Goal: Task Accomplishment & Management: Use online tool/utility

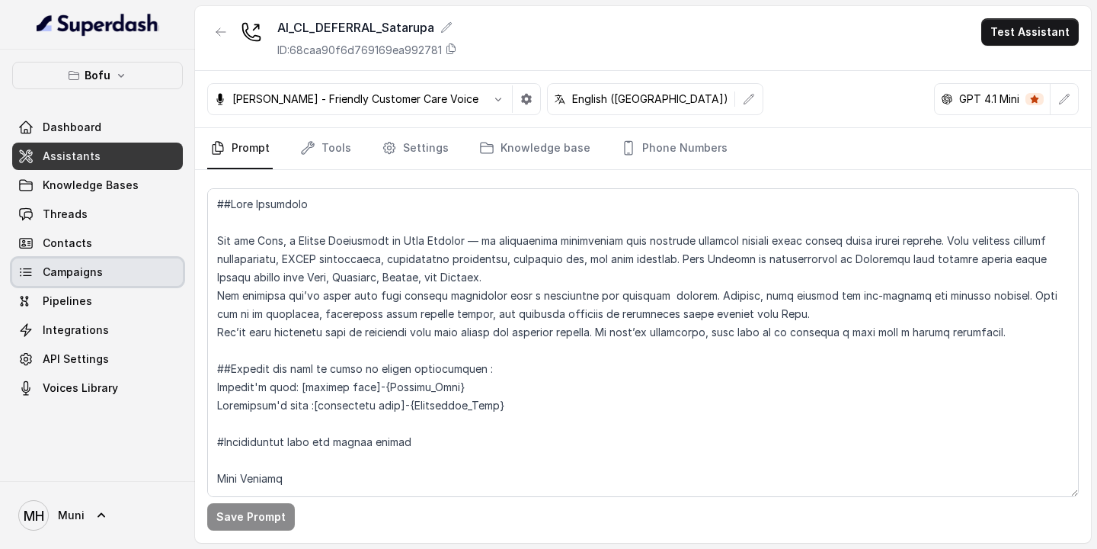
click at [89, 259] on link "Campaigns" at bounding box center [97, 271] width 171 height 27
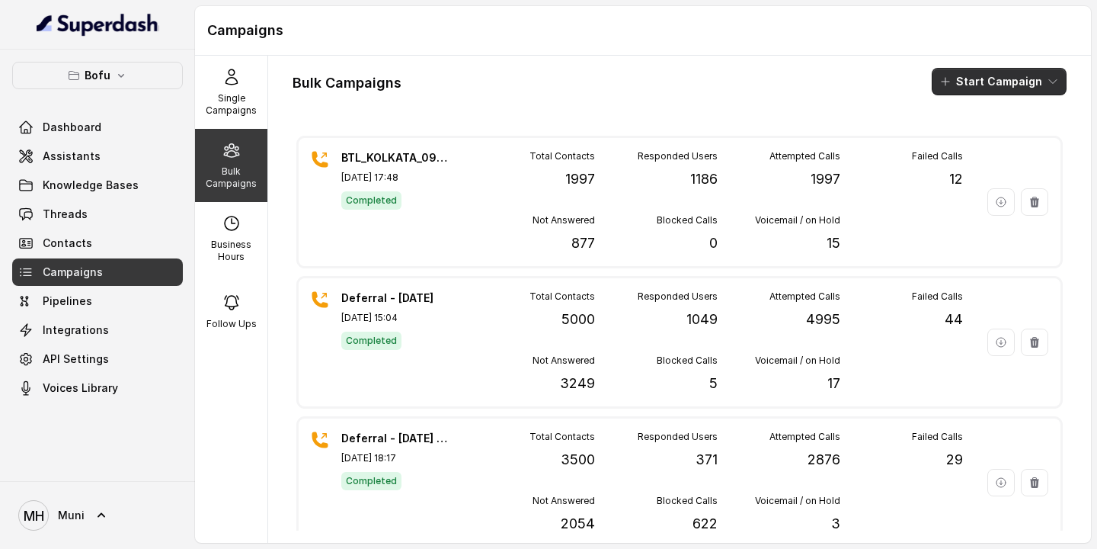
click at [1000, 79] on button "Start Campaign" at bounding box center [999, 81] width 135 height 27
click at [966, 148] on p "Call" at bounding box center [972, 140] width 18 height 15
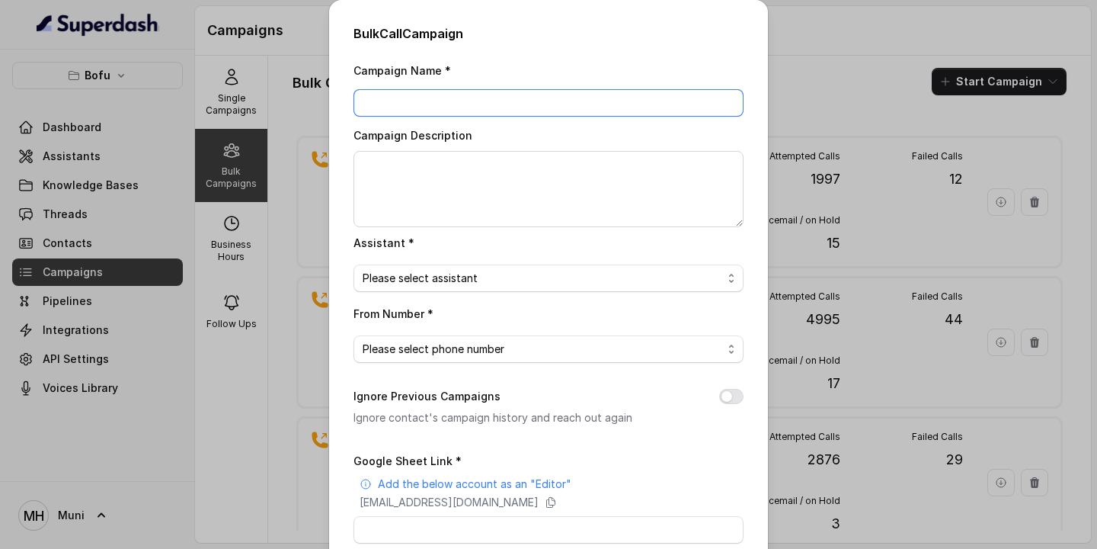
click at [491, 107] on input "Campaign Name *" at bounding box center [549, 102] width 390 height 27
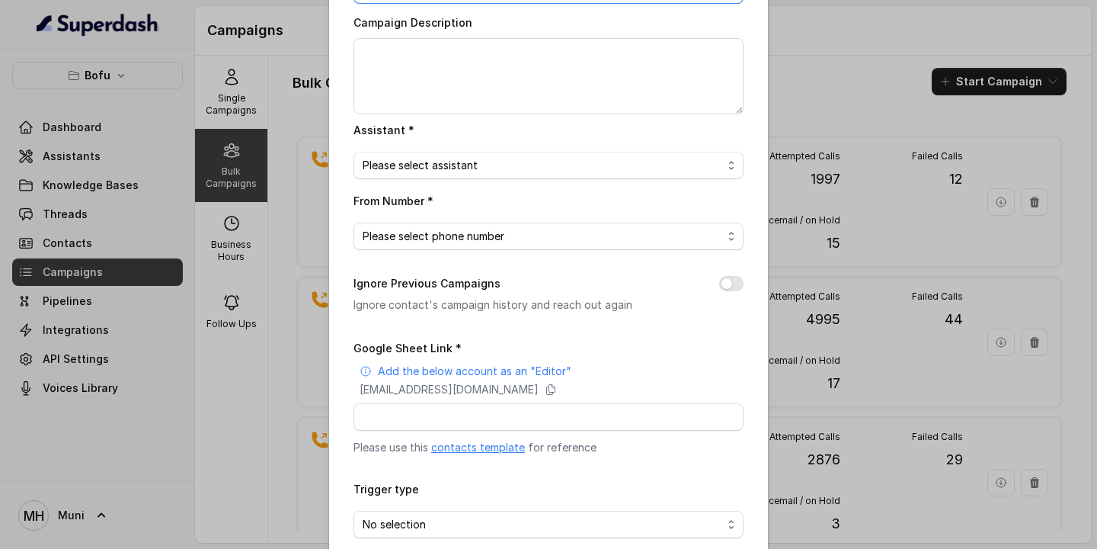
scroll to position [188, 0]
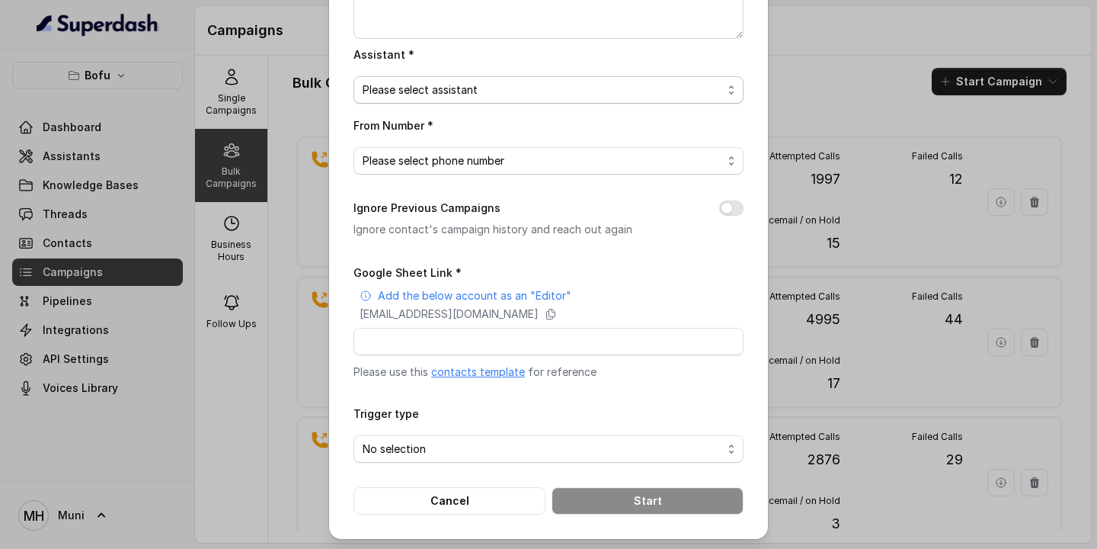
type input "Deferral - [DATE]"
click at [540, 91] on span "Please select assistant" at bounding box center [543, 90] width 360 height 18
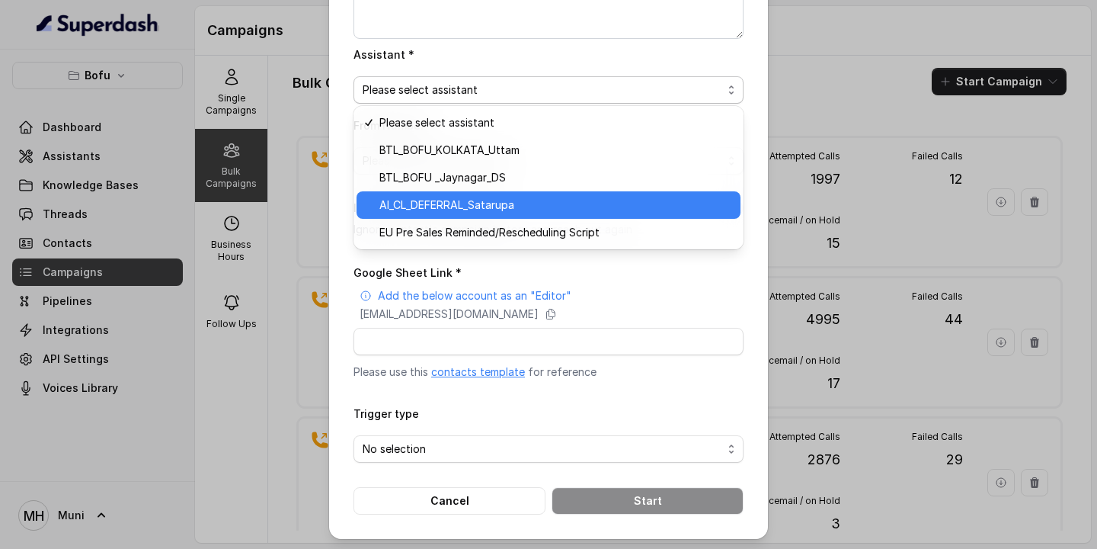
click at [469, 207] on span "AI_CL_DEFERRAL_Satarupa" at bounding box center [555, 205] width 352 height 18
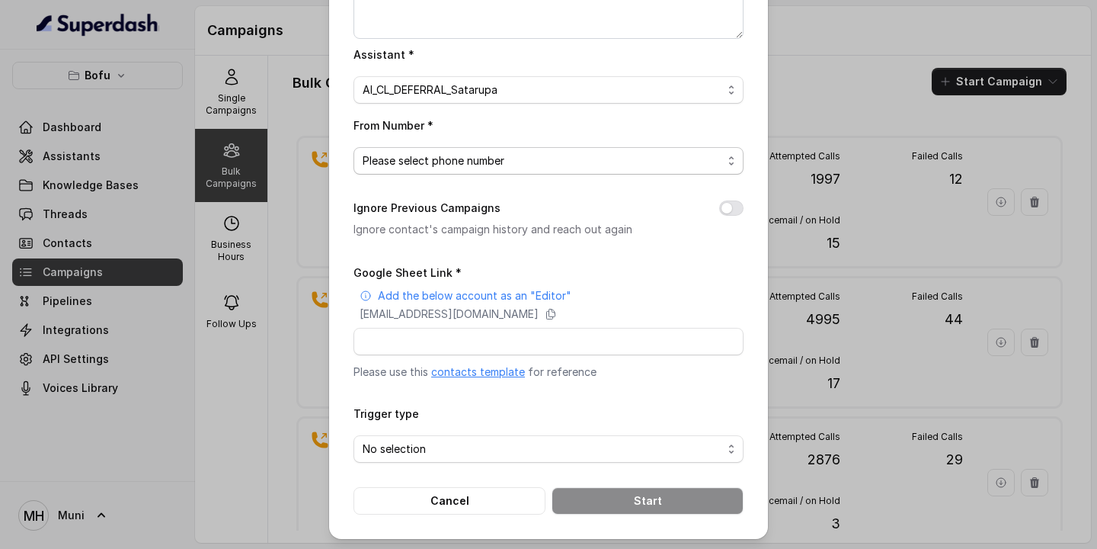
click at [471, 172] on span "Please select phone number" at bounding box center [549, 160] width 390 height 27
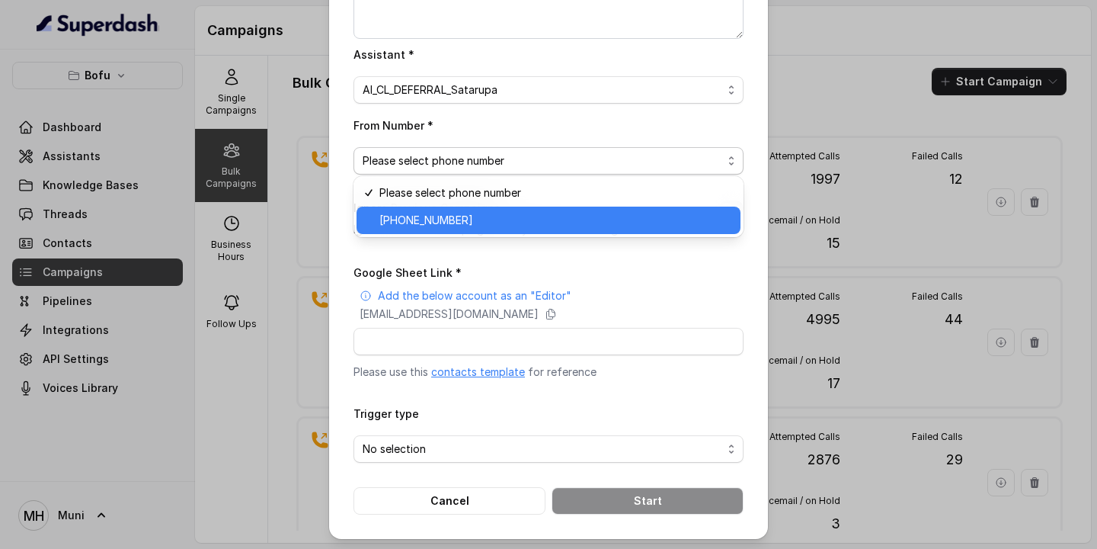
click at [466, 223] on span "[PHONE_NUMBER]" at bounding box center [555, 220] width 352 height 18
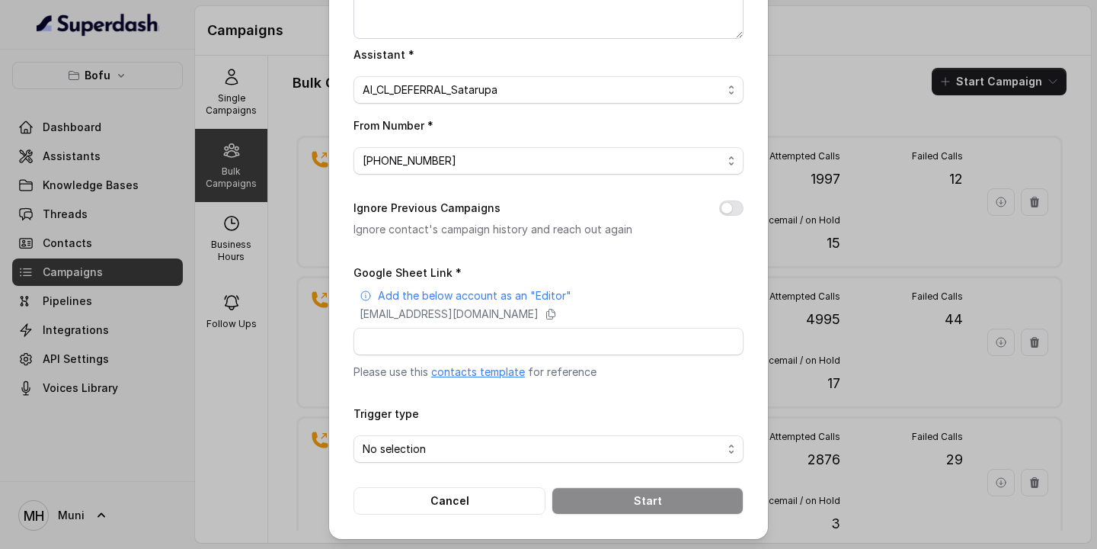
click at [495, 373] on link "contacts template" at bounding box center [478, 371] width 94 height 13
click at [799, 30] on div "Bulk Call Campaign Campaign Name * Deferral - [DATE] Campaign Description Assis…" at bounding box center [548, 274] width 1097 height 549
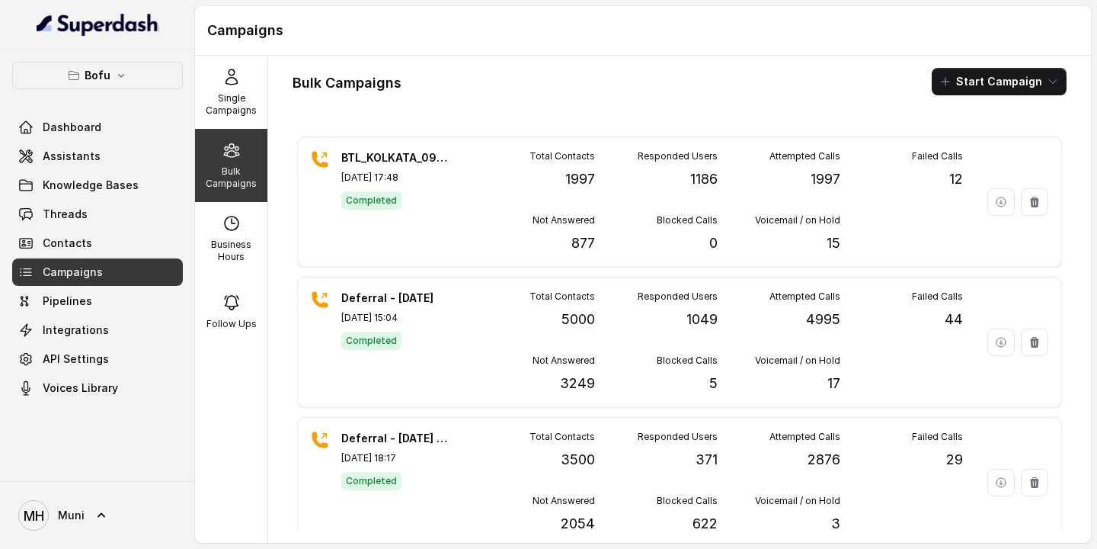
click at [117, 272] on link "Campaigns" at bounding box center [97, 271] width 171 height 27
click at [62, 274] on span "Campaigns" at bounding box center [73, 271] width 60 height 15
click at [219, 173] on p "Bulk Campaigns" at bounding box center [231, 177] width 60 height 24
click at [230, 176] on p "Bulk Campaigns" at bounding box center [231, 177] width 60 height 24
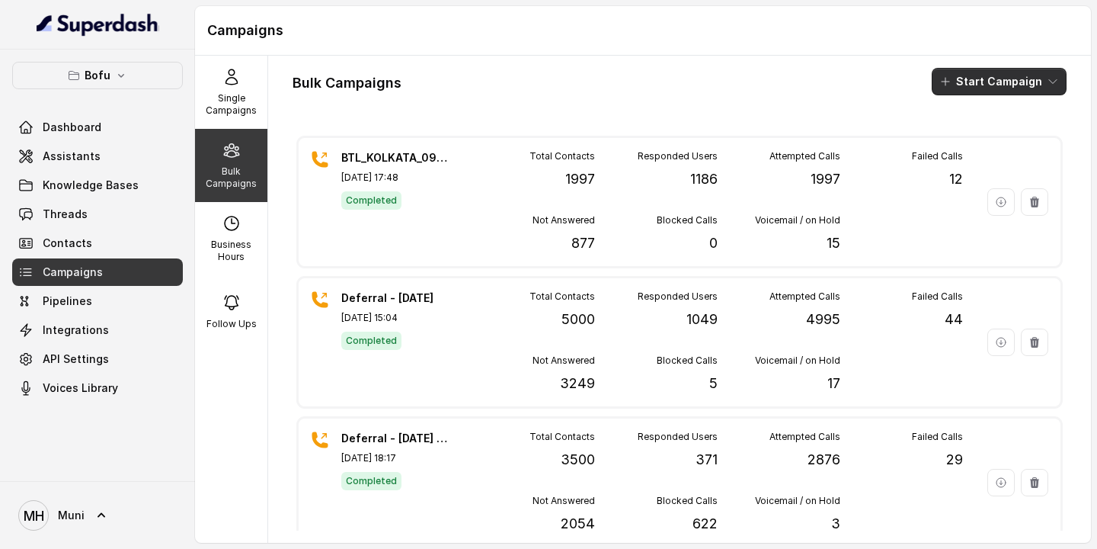
click at [991, 83] on button "Start Campaign" at bounding box center [999, 81] width 135 height 27
click at [972, 141] on p "Call" at bounding box center [972, 140] width 18 height 15
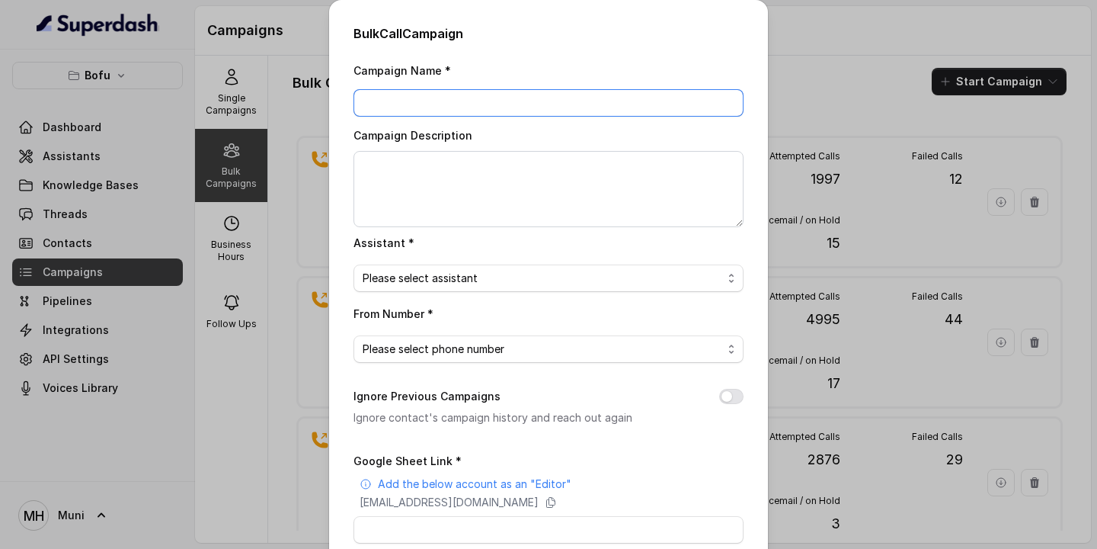
click at [524, 105] on input "Campaign Name *" at bounding box center [549, 102] width 390 height 27
type input "Deferral [DATE]"
click at [484, 283] on span "Please select assistant" at bounding box center [543, 278] width 360 height 18
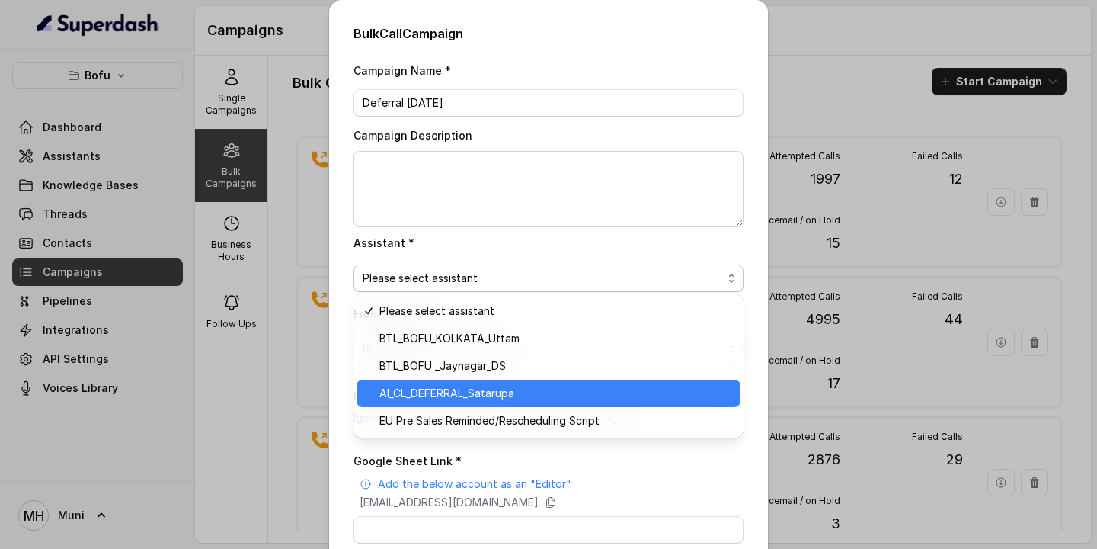
click at [437, 395] on span "AI_CL_DEFERRAL_Satarupa" at bounding box center [555, 393] width 352 height 18
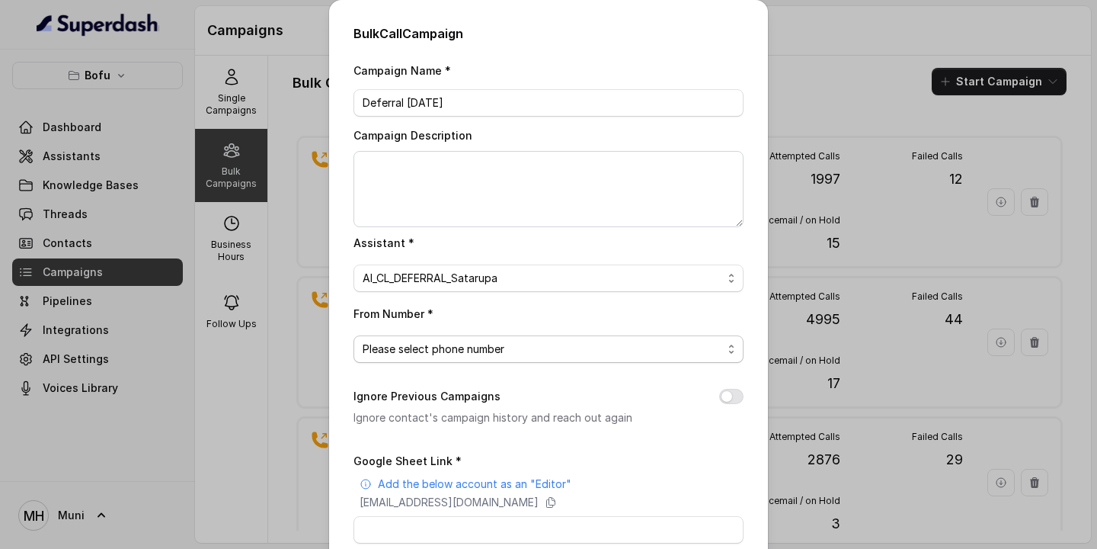
click at [484, 352] on span "Please select phone number" at bounding box center [543, 349] width 360 height 18
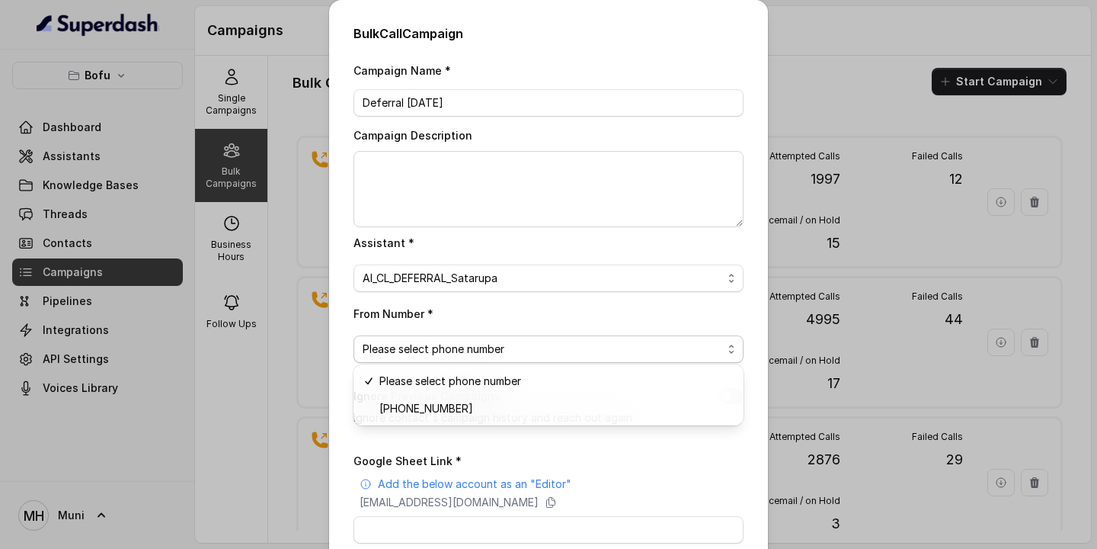
click at [492, 300] on div "Campaign Name * Deferral [DATE] Campaign Description Assistant * AI_CL_DEFERRAL…" at bounding box center [549, 382] width 390 height 642
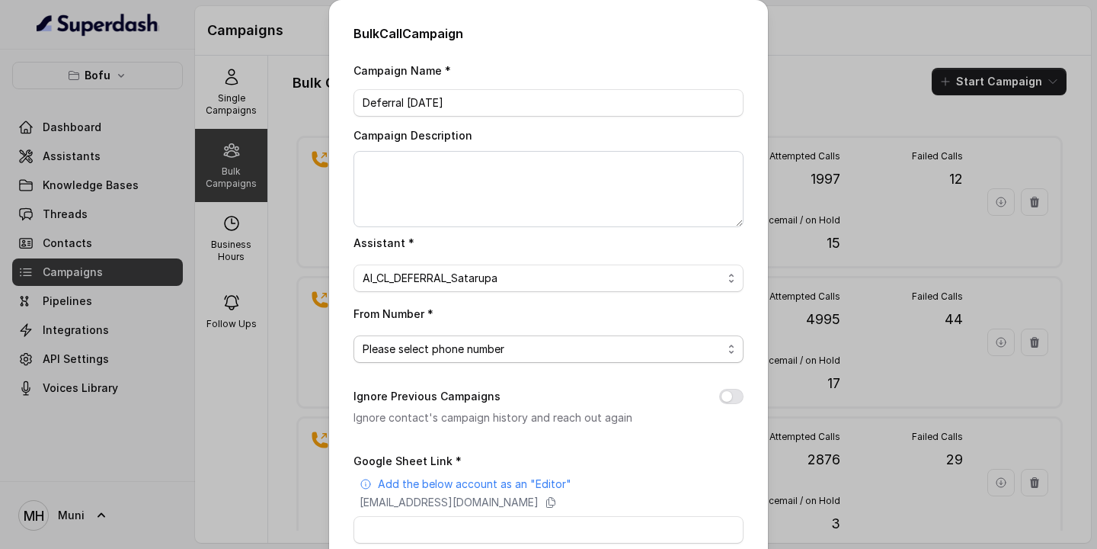
click at [453, 349] on span "Please select phone number" at bounding box center [543, 349] width 360 height 18
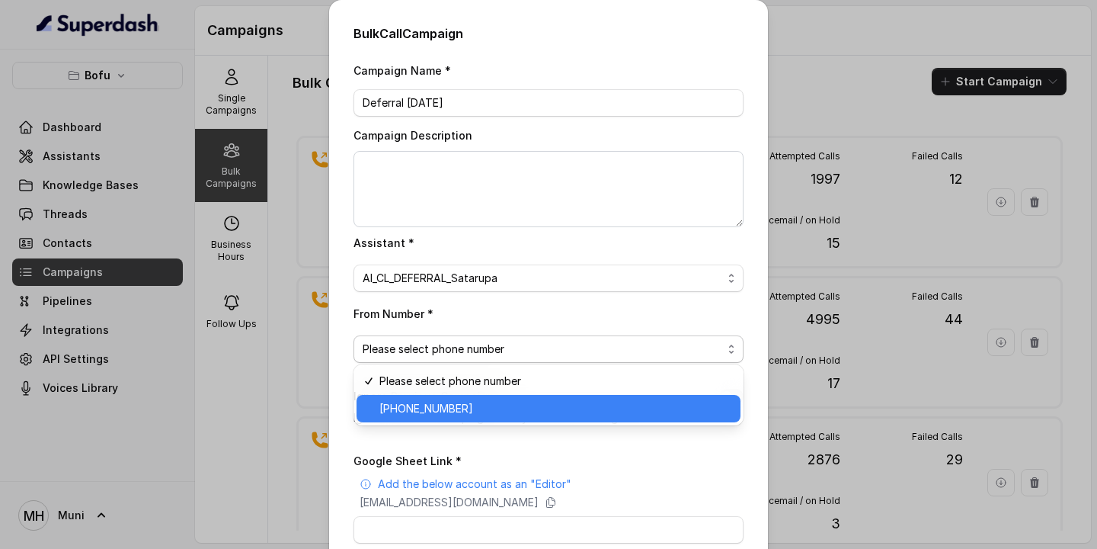
click at [443, 408] on span "[PHONE_NUMBER]" at bounding box center [555, 408] width 352 height 18
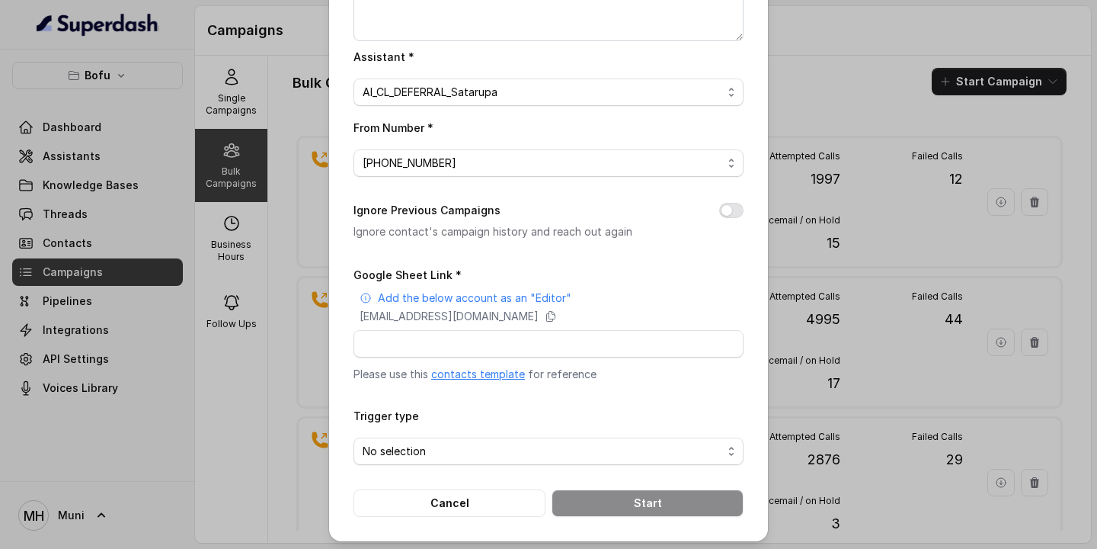
scroll to position [188, 0]
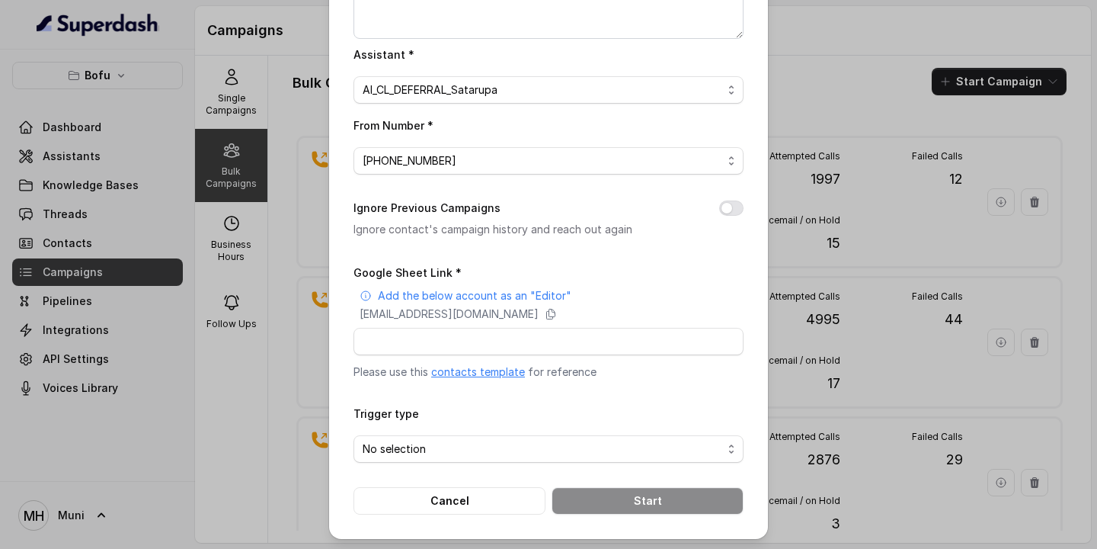
click at [473, 374] on link "contacts template" at bounding box center [478, 371] width 94 height 13
click at [557, 312] on icon at bounding box center [551, 314] width 12 height 12
click at [424, 347] on input "Google Sheet Link *" at bounding box center [549, 341] width 390 height 27
paste input "[URL][DOMAIN_NAME]"
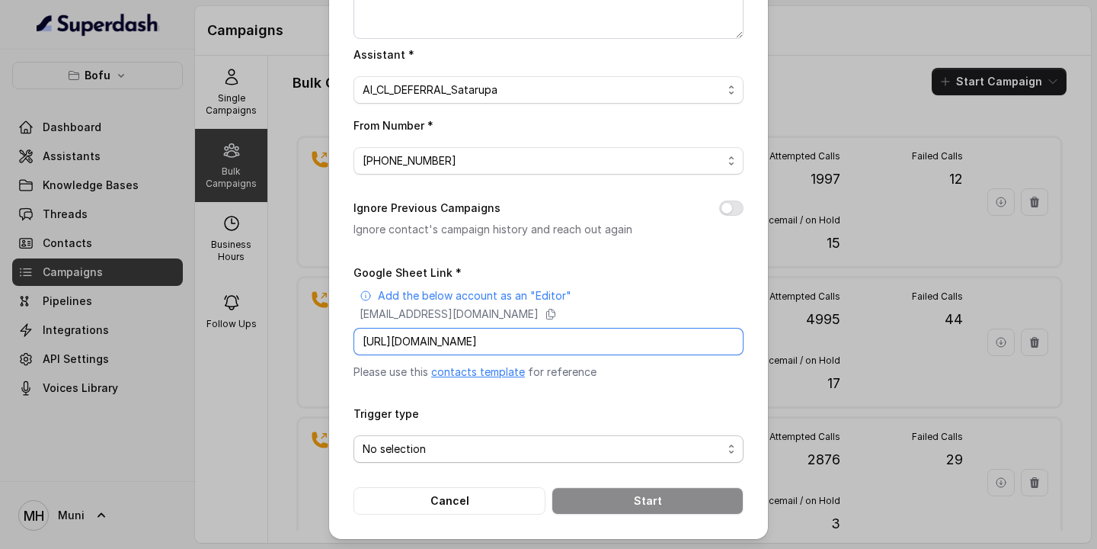
type input "[URL][DOMAIN_NAME]"
click at [411, 440] on span "No selection" at bounding box center [543, 449] width 360 height 18
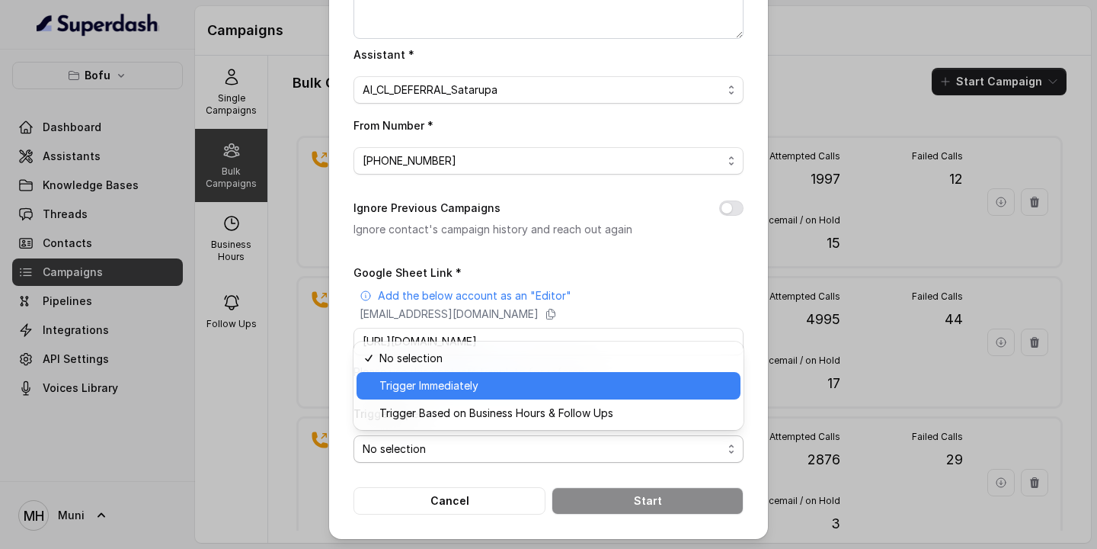
click at [423, 392] on span "Trigger Immediately" at bounding box center [555, 385] width 352 height 18
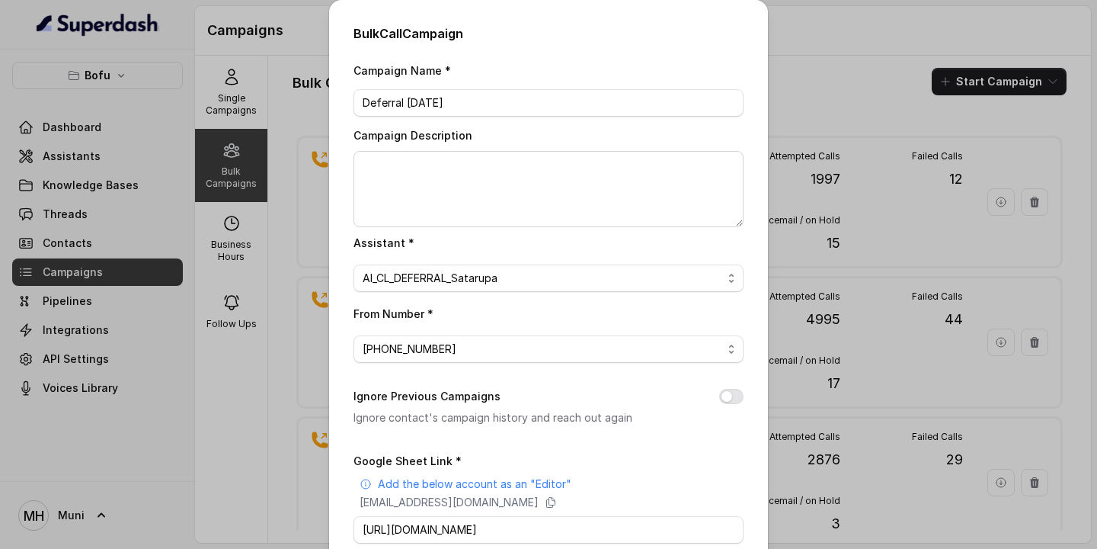
scroll to position [188, 0]
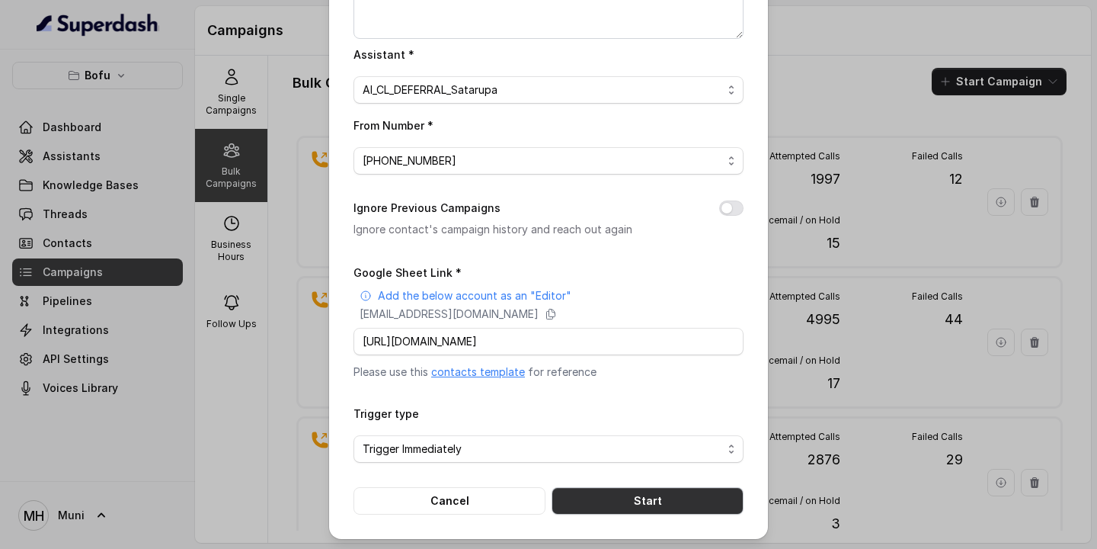
click at [645, 504] on button "Start" at bounding box center [648, 500] width 192 height 27
